Goal: Information Seeking & Learning: Learn about a topic

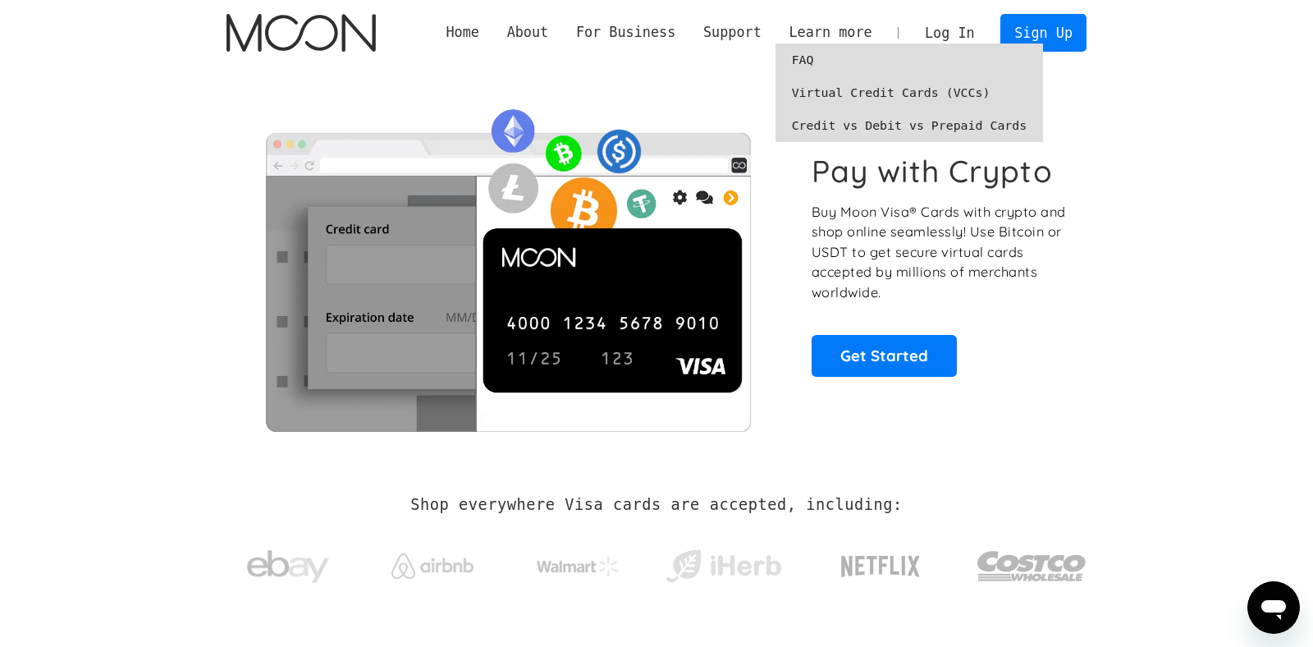
click at [830, 128] on link "Credit vs Debit vs Prepaid Cards" at bounding box center [910, 125] width 268 height 33
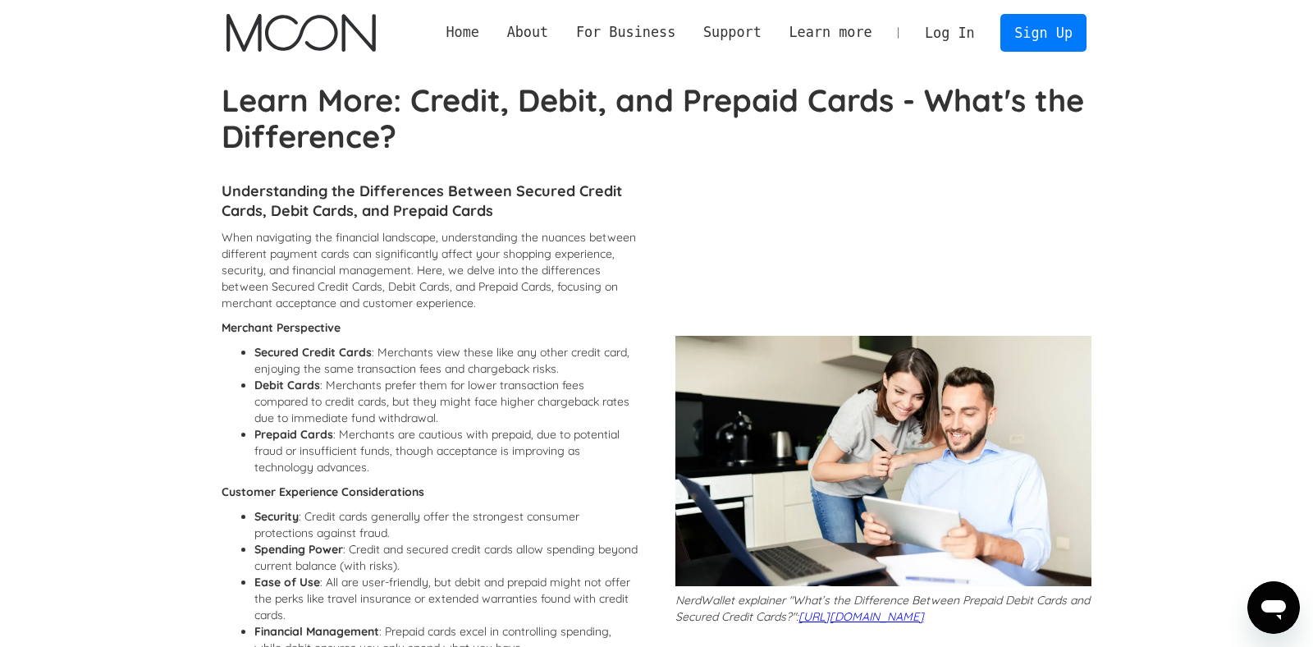
click at [454, 26] on link "Home" at bounding box center [463, 32] width 61 height 21
